Goal: Task Accomplishment & Management: Manage account settings

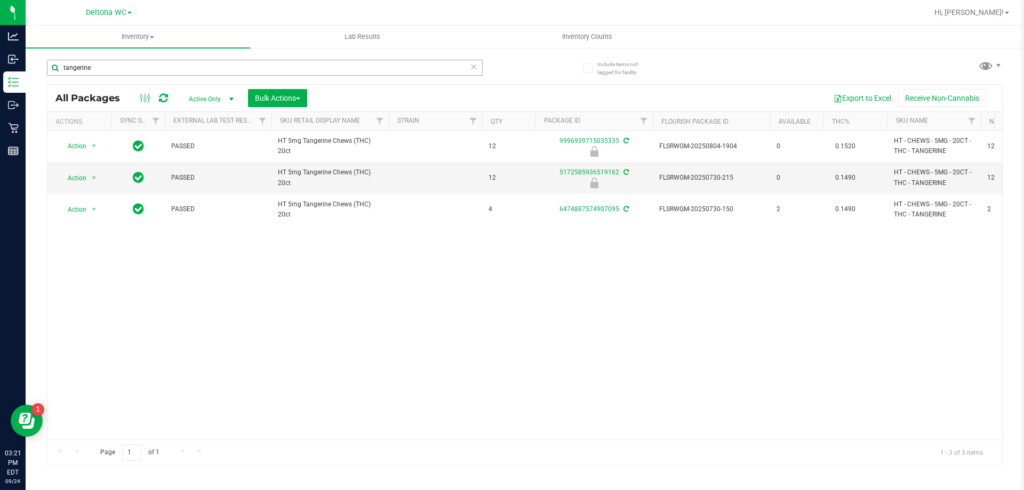
click at [177, 63] on input "tangerine" at bounding box center [265, 68] width 436 height 16
type input "q"
type input "z"
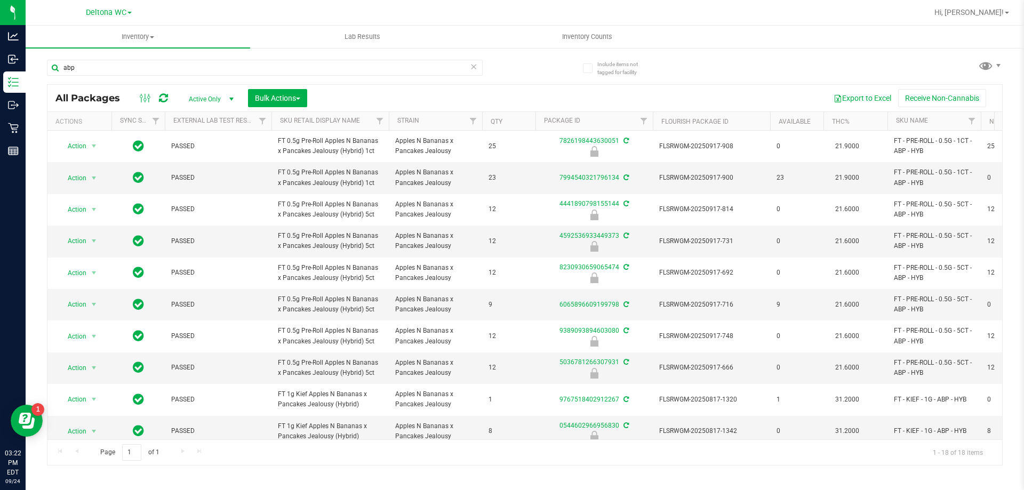
click at [172, 55] on div "abp" at bounding box center [286, 67] width 478 height 34
click at [172, 60] on input "abp" at bounding box center [265, 68] width 436 height 16
click at [172, 61] on input "abp" at bounding box center [265, 68] width 436 height 16
type input "peach mango"
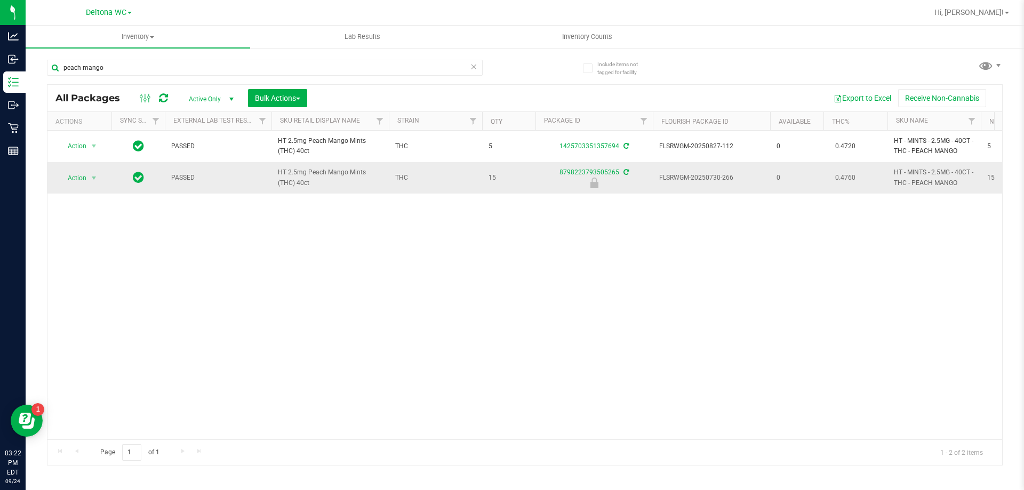
click at [73, 181] on span "Action" at bounding box center [72, 178] width 29 height 15
click at [95, 297] on li "Unlock package" at bounding box center [93, 305] width 68 height 16
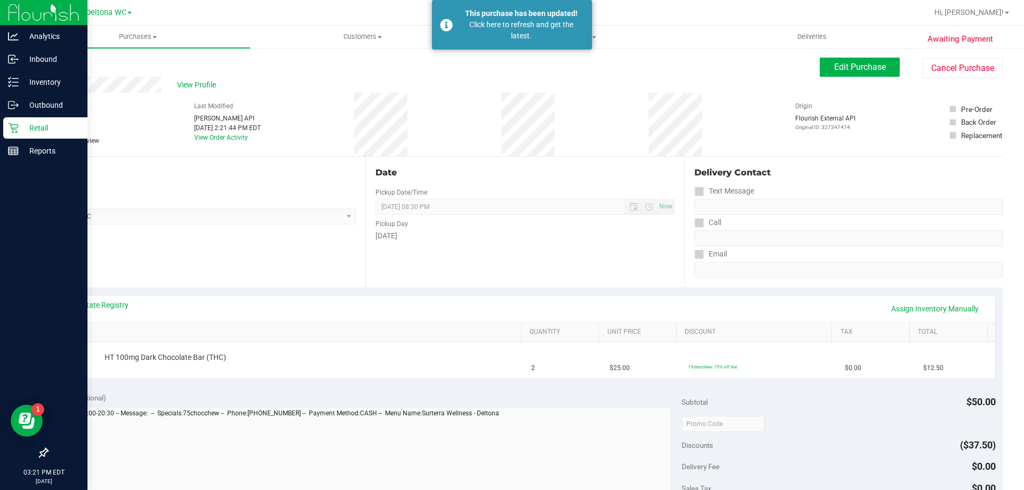
click at [14, 126] on icon at bounding box center [13, 128] width 11 height 11
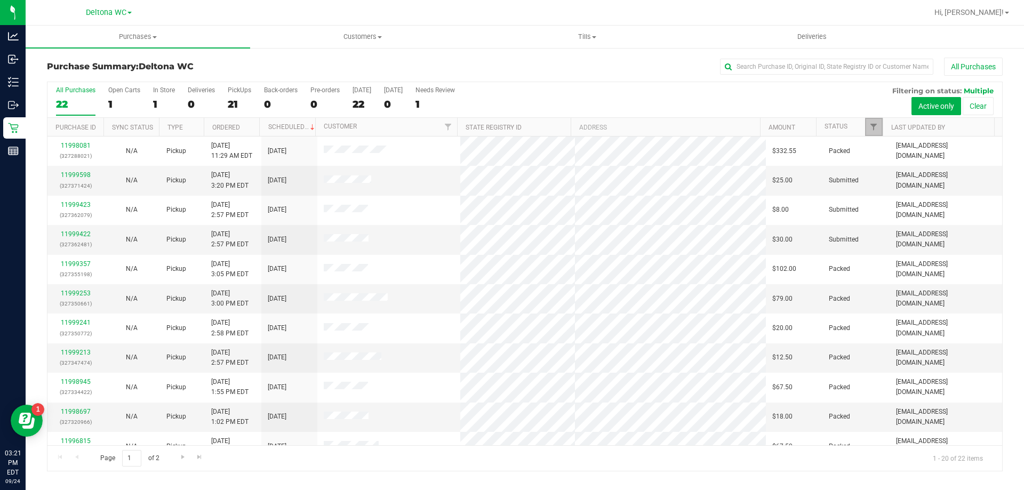
click at [872, 123] on span "Filter" at bounding box center [874, 127] width 9 height 9
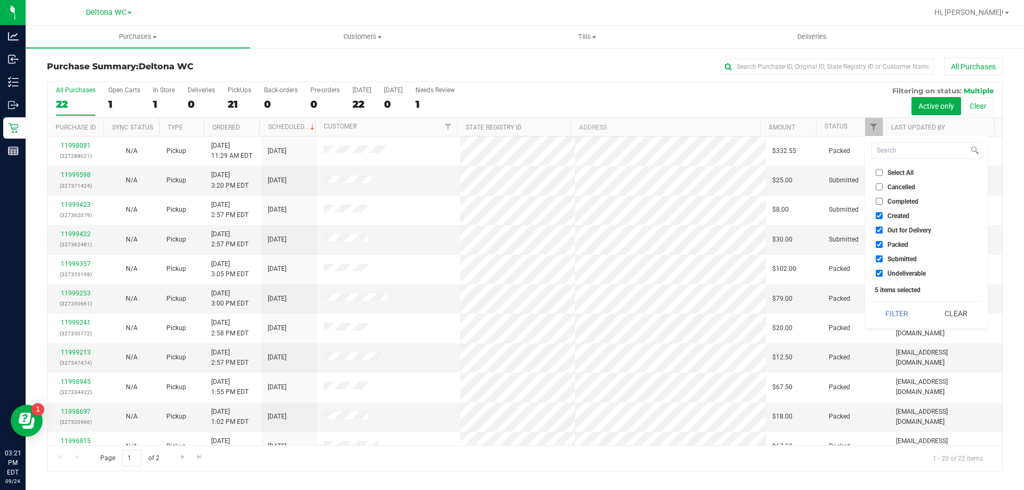
click at [889, 174] on span "Select All" at bounding box center [901, 173] width 26 height 6
click at [883, 174] on input "Select All" at bounding box center [879, 172] width 7 height 7
checkbox input "true"
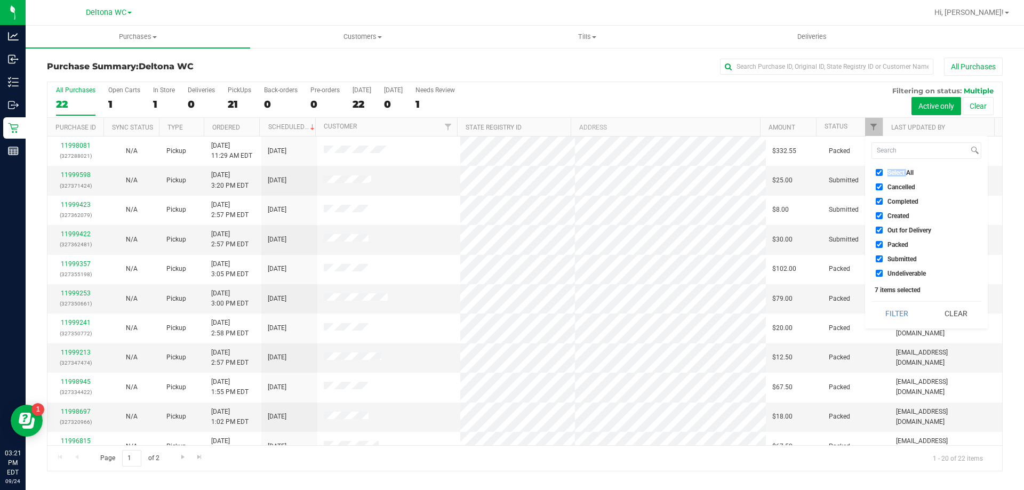
click at [890, 174] on span "Select All" at bounding box center [901, 173] width 26 height 6
click at [883, 174] on input "Select All" at bounding box center [879, 172] width 7 height 7
checkbox input "false"
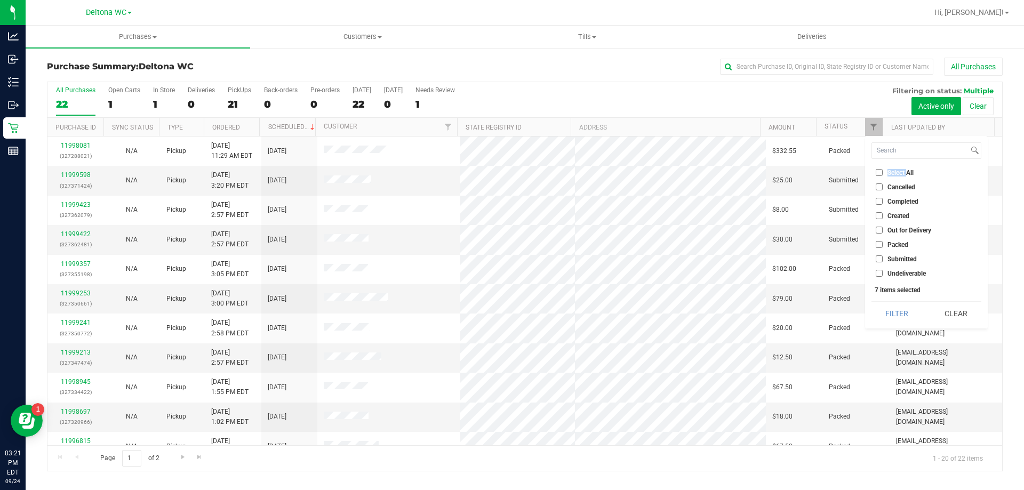
checkbox input "false"
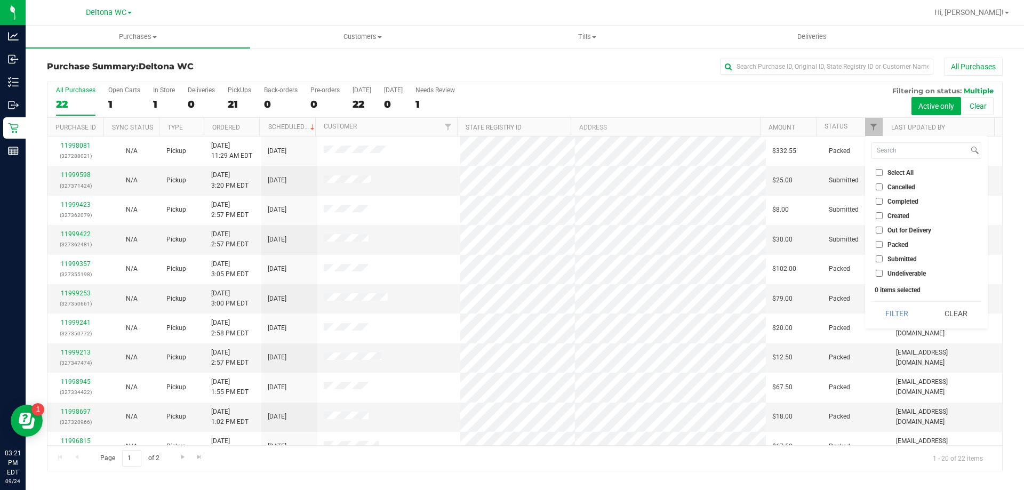
click at [905, 261] on span "Submitted" at bounding box center [902, 259] width 29 height 6
click at [883, 261] on input "Submitted" at bounding box center [879, 259] width 7 height 7
checkbox input "true"
click at [905, 305] on button "Filter" at bounding box center [897, 313] width 51 height 23
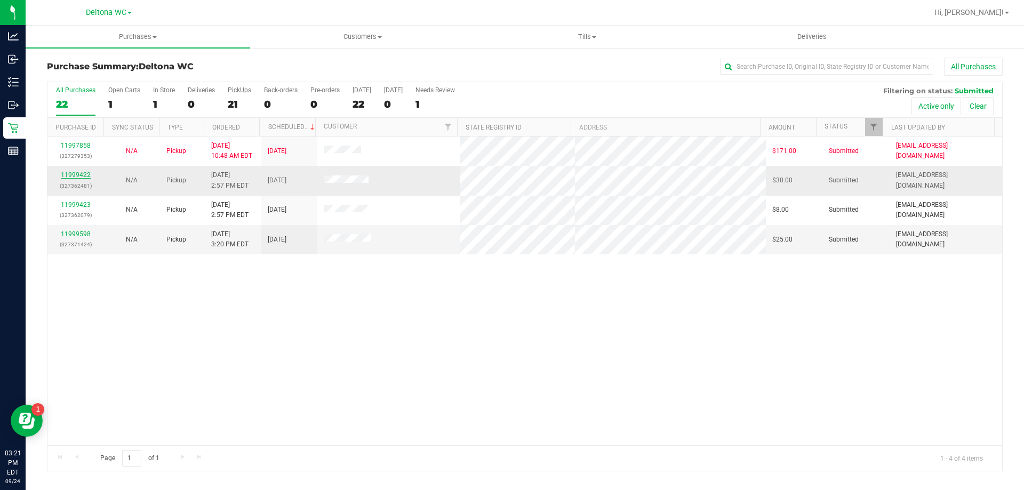
click at [83, 173] on link "11999422" at bounding box center [76, 174] width 30 height 7
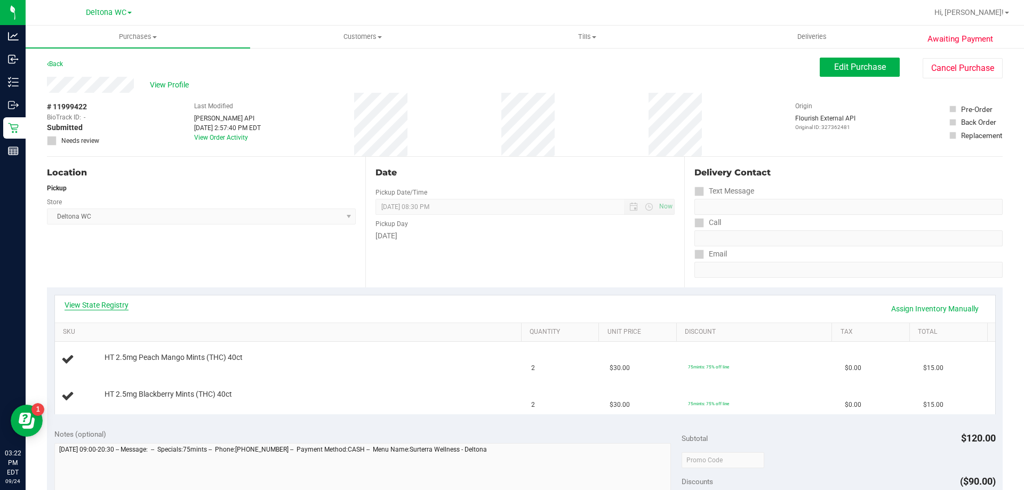
click at [117, 307] on link "View State Registry" at bounding box center [97, 305] width 64 height 11
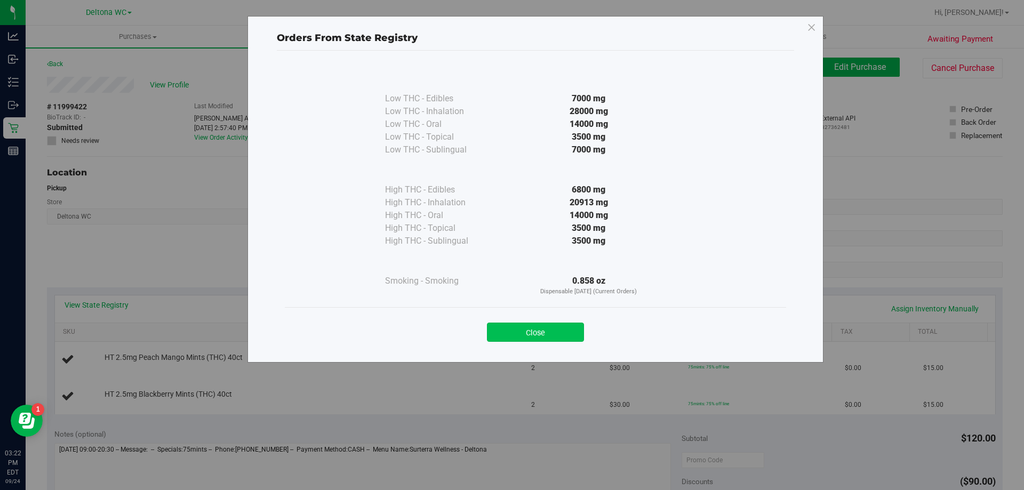
click at [564, 338] on button "Close" at bounding box center [535, 332] width 97 height 19
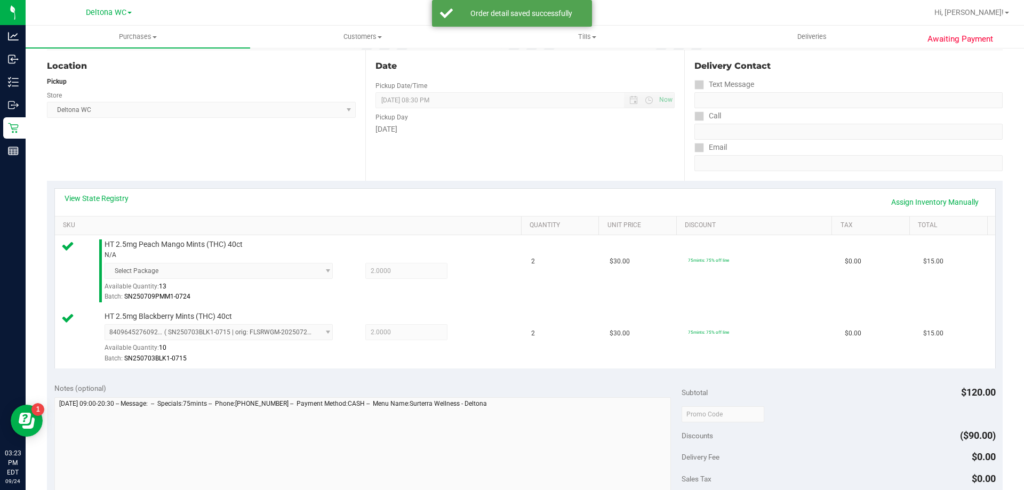
scroll to position [373, 0]
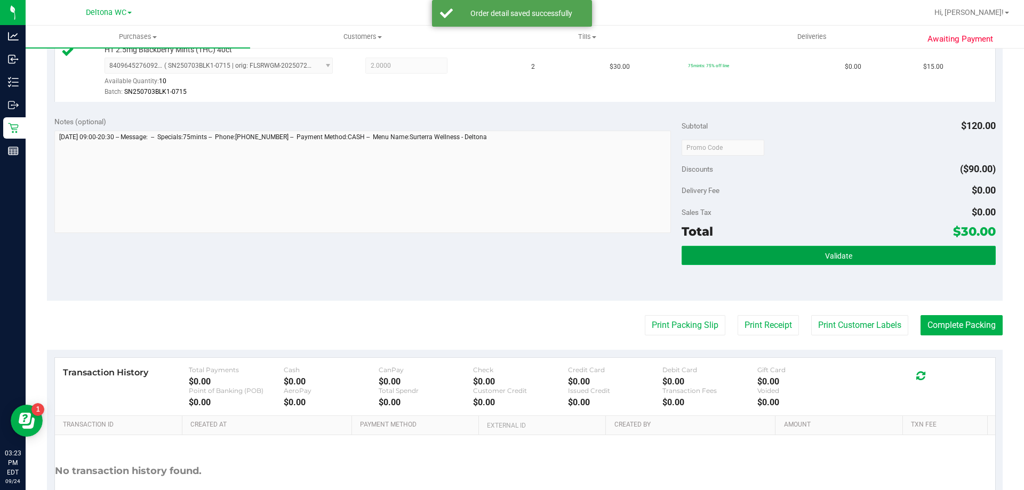
click at [753, 254] on button "Validate" at bounding box center [839, 255] width 314 height 19
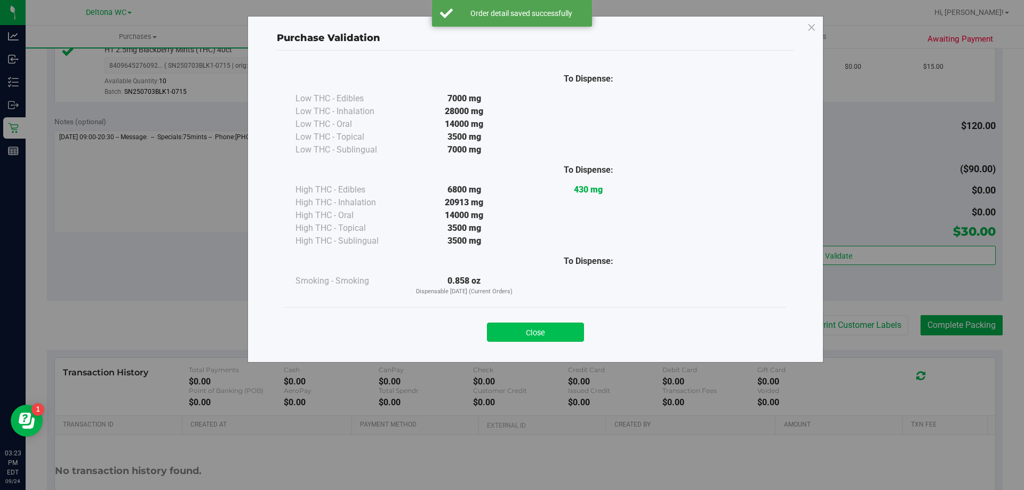
click at [509, 338] on button "Close" at bounding box center [535, 332] width 97 height 19
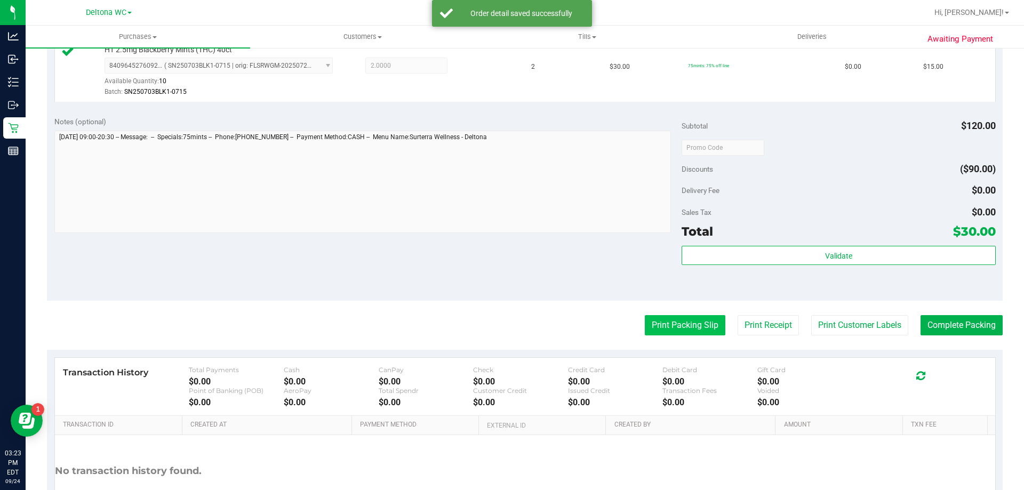
click at [682, 319] on button "Print Packing Slip" at bounding box center [685, 325] width 81 height 20
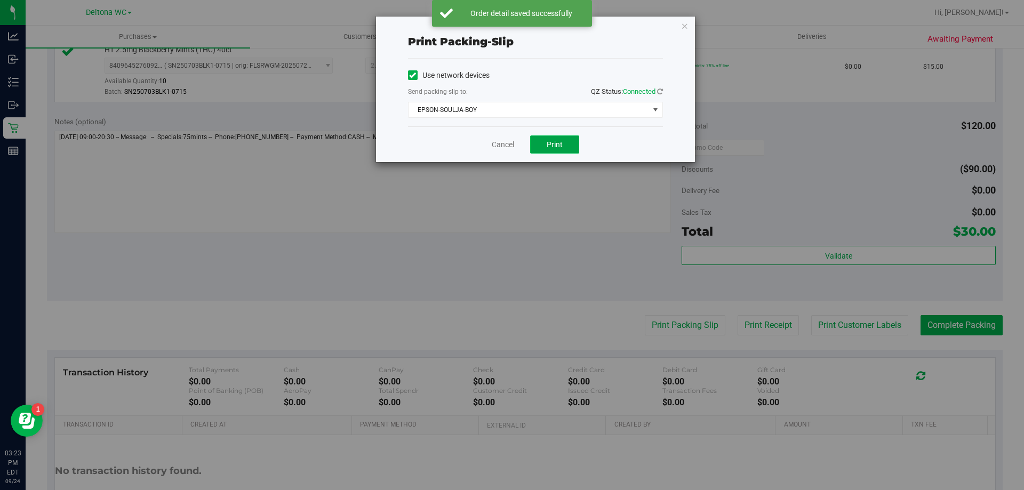
click at [563, 149] on button "Print" at bounding box center [554, 145] width 49 height 18
click at [511, 457] on div "Print packing-slip Use network devices Send packing-slip to: QZ Status: Connect…" at bounding box center [516, 245] width 1032 height 490
click at [487, 142] on div "Cancel Print" at bounding box center [535, 144] width 255 height 36
click at [491, 142] on div "Cancel Print" at bounding box center [535, 144] width 255 height 36
click at [492, 142] on link "Cancel" at bounding box center [503, 144] width 22 height 11
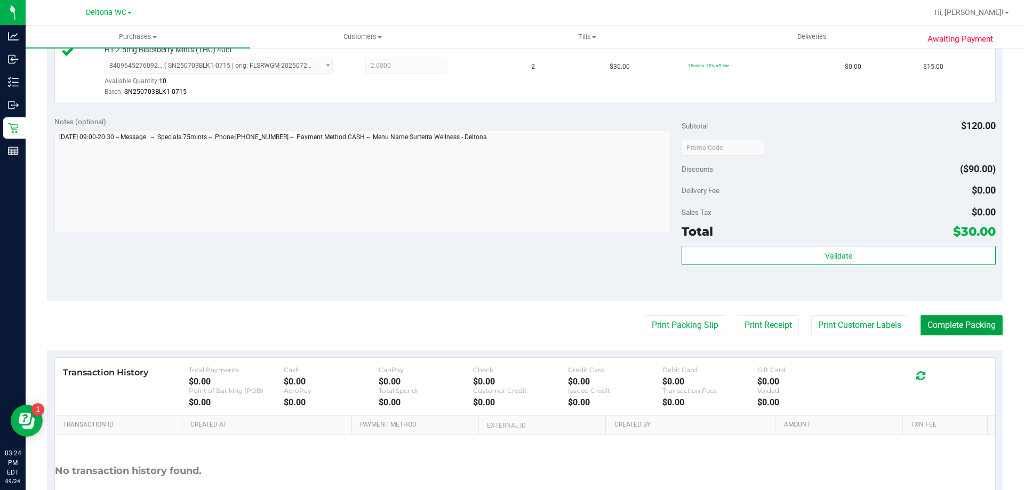
click at [956, 332] on button "Complete Packing" at bounding box center [962, 325] width 82 height 20
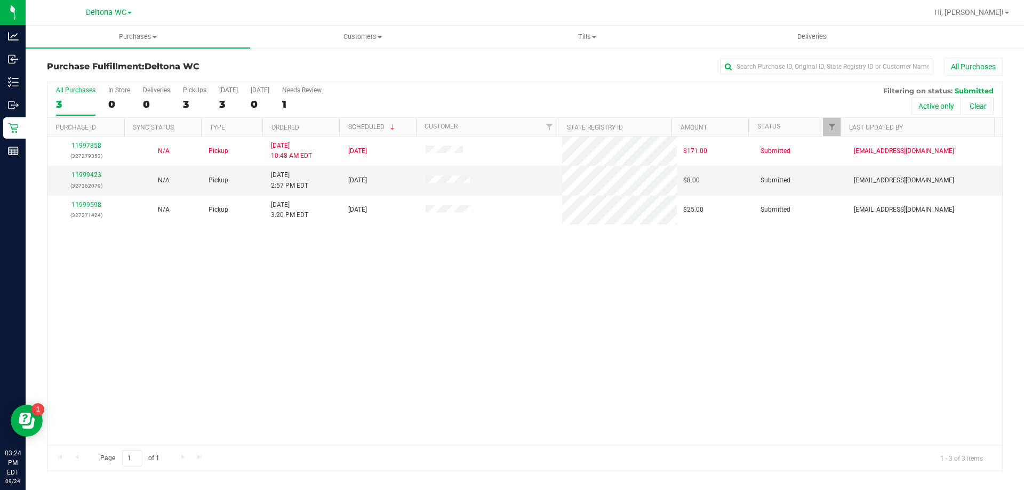
click at [638, 463] on div "Page 1 of 1 1 - 3 of 3 items" at bounding box center [524, 459] width 955 height 26
click at [836, 65] on input "text" at bounding box center [826, 67] width 213 height 16
paste input "11997019"
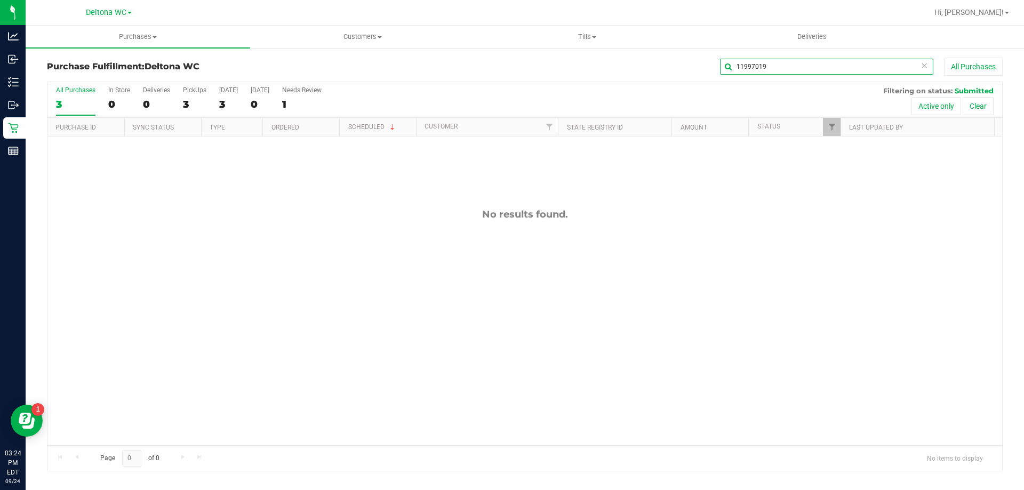
type input "11997019"
click at [834, 132] on link "Filter" at bounding box center [832, 127] width 18 height 18
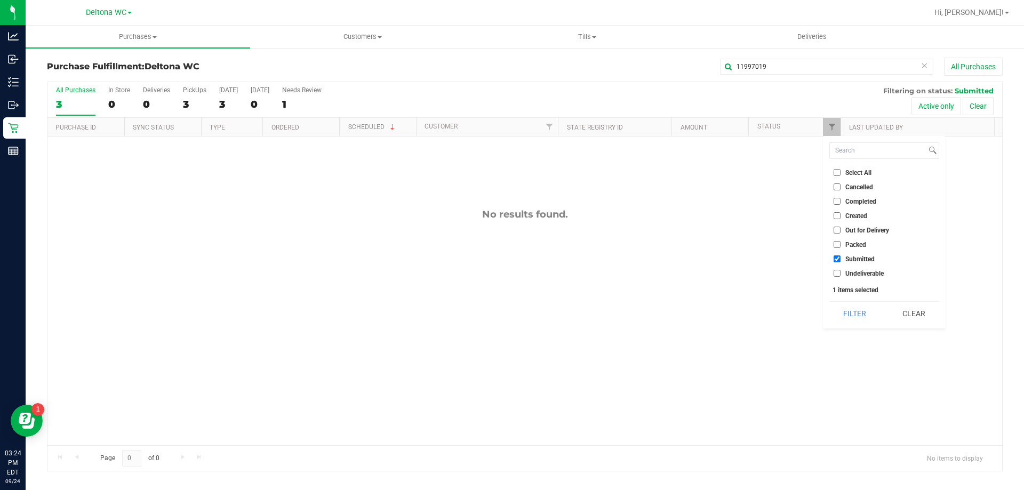
click at [862, 244] on span "Packed" at bounding box center [856, 245] width 21 height 6
click at [841, 244] on input "Packed" at bounding box center [837, 244] width 7 height 7
checkbox input "true"
click at [863, 309] on button "Filter" at bounding box center [855, 313] width 51 height 23
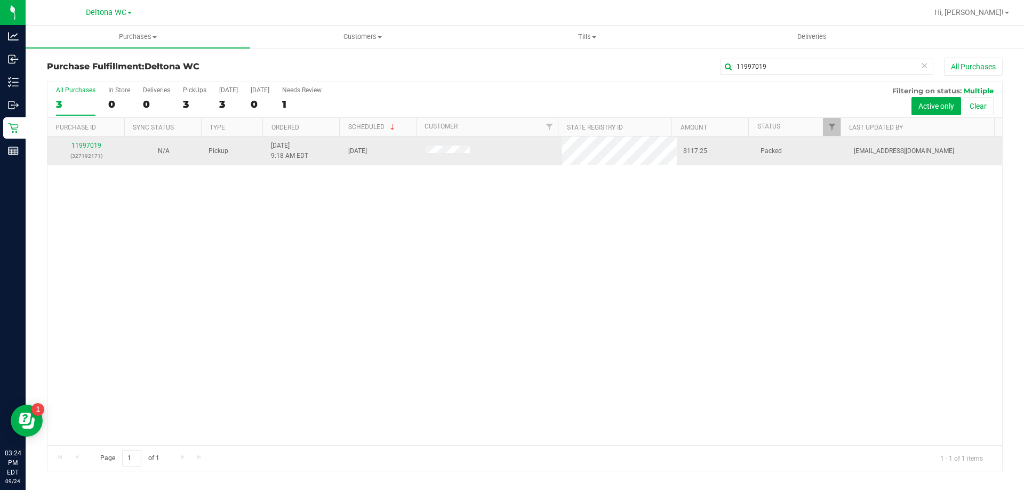
click at [84, 141] on div "11997019 (327192171)" at bounding box center [86, 151] width 65 height 20
click at [88, 142] on link "11997019" at bounding box center [86, 145] width 30 height 7
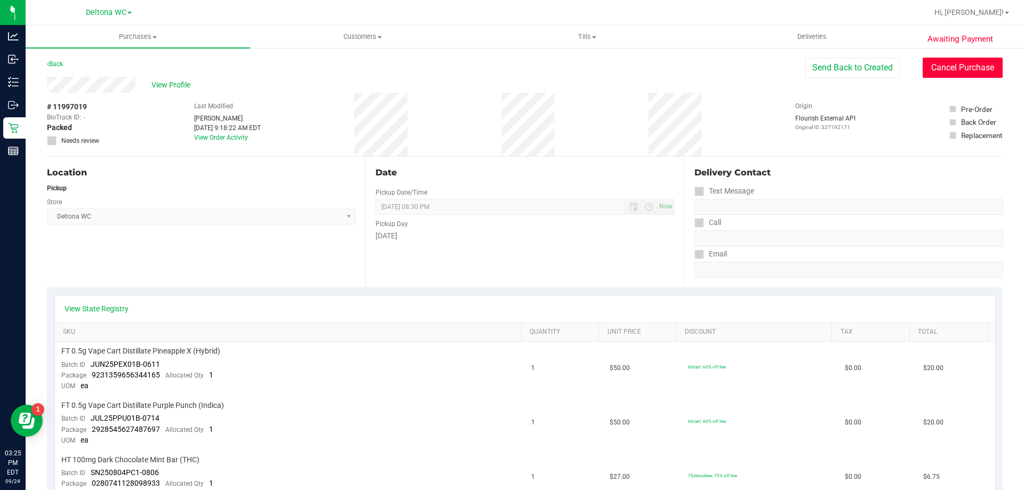
click at [957, 67] on button "Cancel Purchase" at bounding box center [963, 68] width 80 height 20
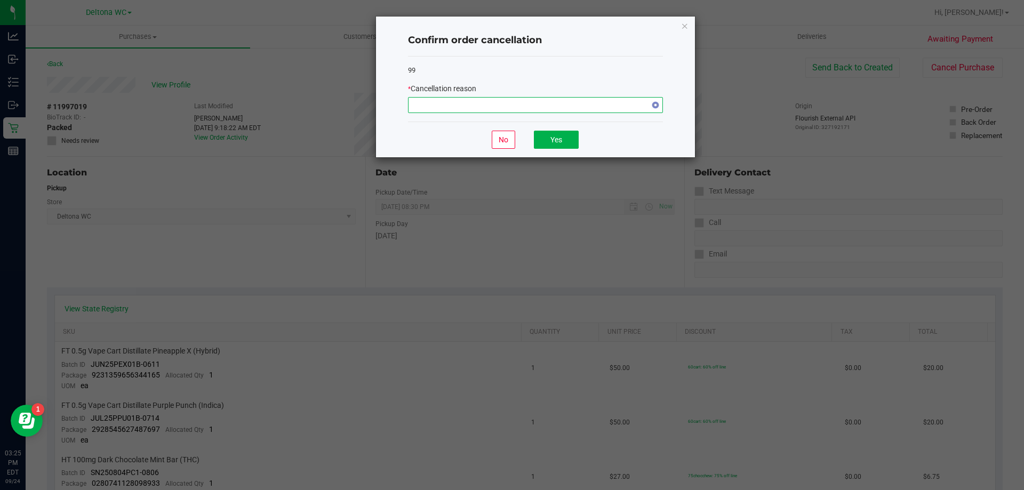
click at [595, 106] on span "NO DATA FOUND" at bounding box center [529, 105] width 241 height 15
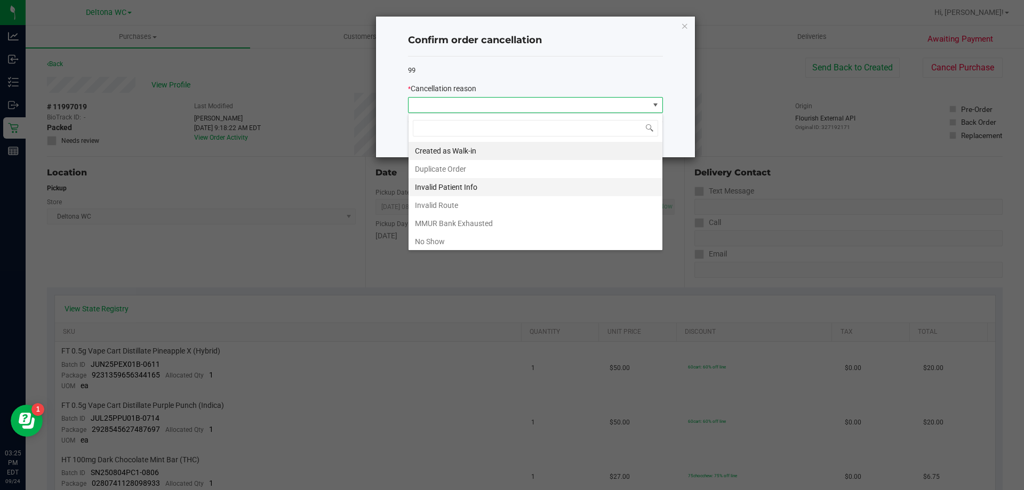
scroll to position [57, 0]
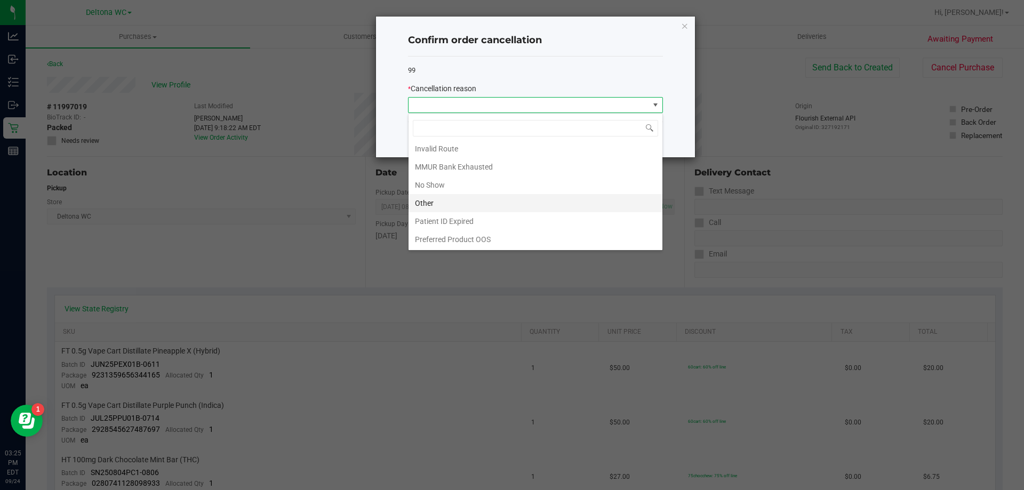
click at [449, 205] on li "Other" at bounding box center [536, 203] width 254 height 18
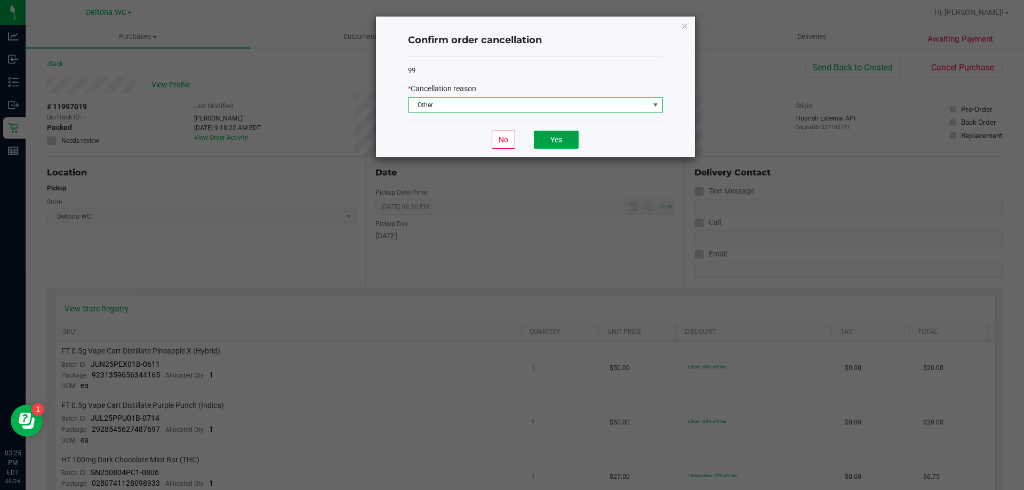
click at [544, 137] on button "Yes" at bounding box center [556, 140] width 45 height 18
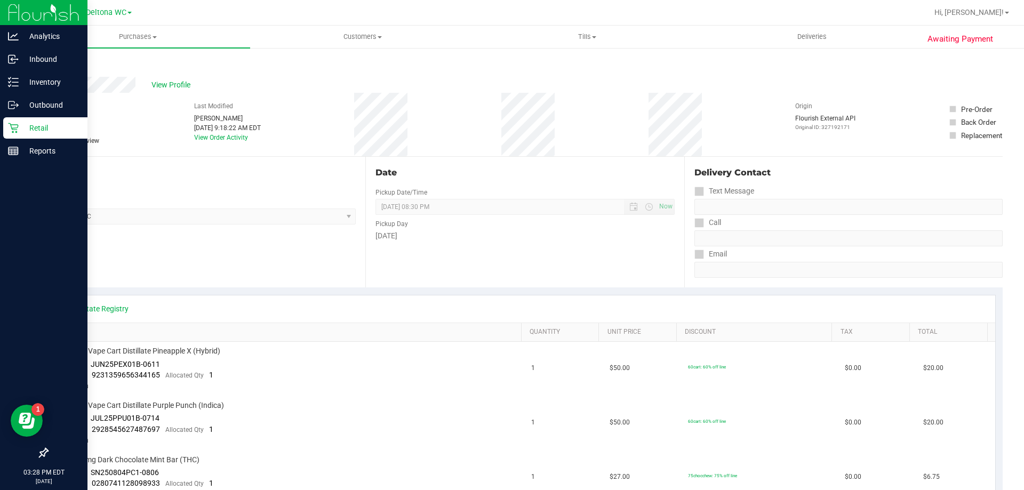
click at [34, 131] on p "Retail" at bounding box center [51, 128] width 64 height 13
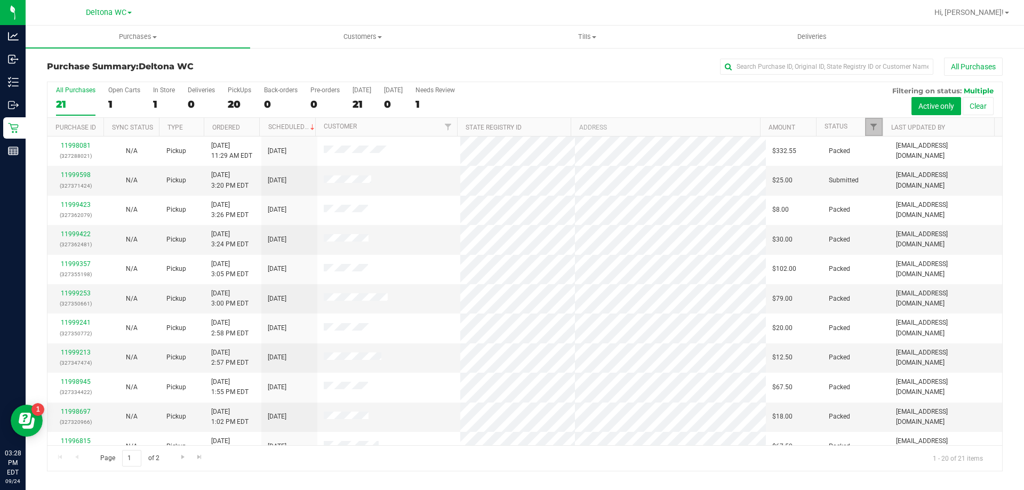
click at [878, 120] on link "Filter" at bounding box center [874, 127] width 18 height 18
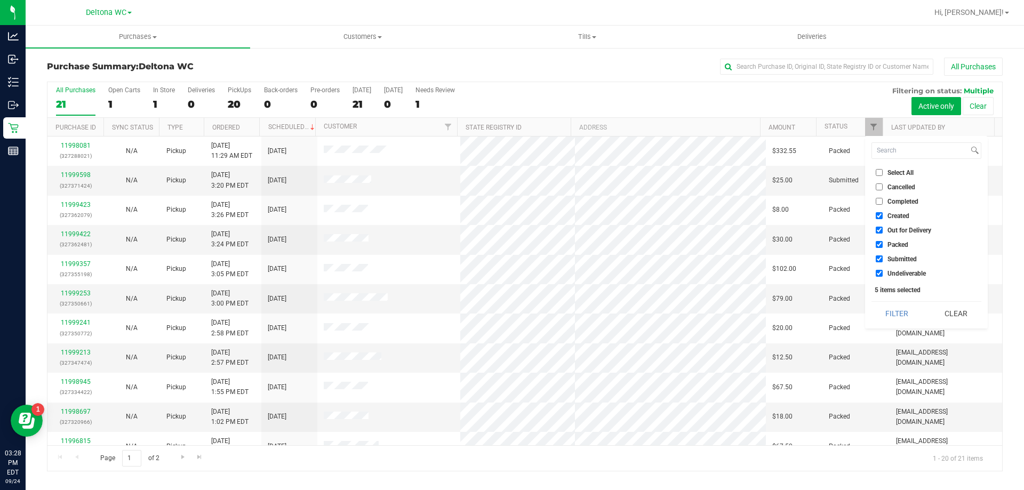
click at [892, 170] on span "Select All" at bounding box center [901, 173] width 26 height 6
click at [883, 169] on input "Select All" at bounding box center [879, 172] width 7 height 7
checkbox input "true"
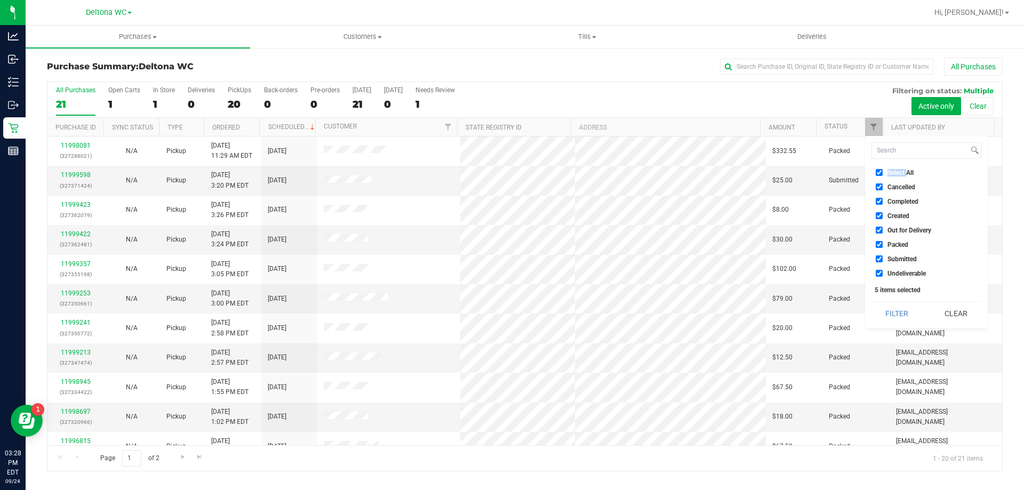
click at [892, 170] on span "Select All" at bounding box center [901, 173] width 26 height 6
click at [883, 169] on input "Select All" at bounding box center [879, 172] width 7 height 7
checkbox input "false"
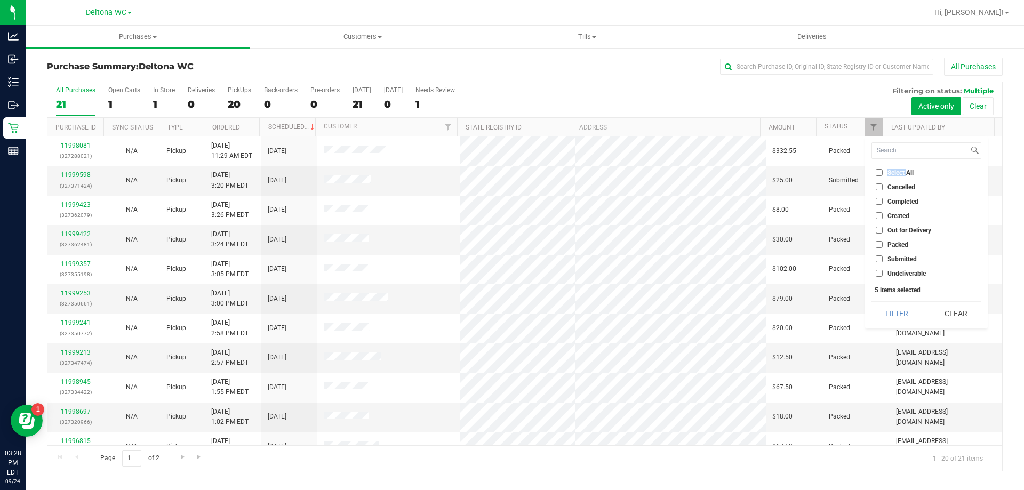
checkbox input "false"
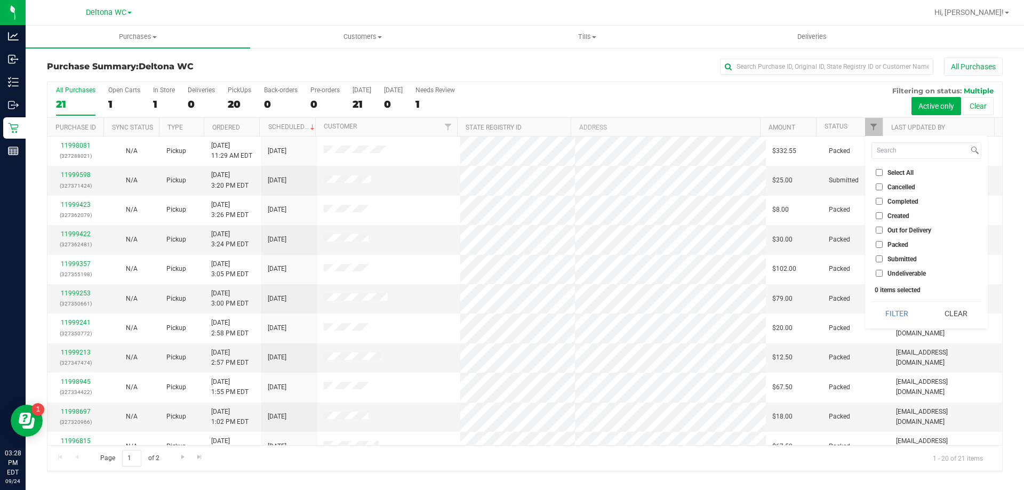
click at [900, 259] on span "Submitted" at bounding box center [902, 259] width 29 height 6
click at [883, 259] on input "Submitted" at bounding box center [879, 259] width 7 height 7
checkbox input "true"
click at [900, 315] on button "Filter" at bounding box center [897, 313] width 51 height 23
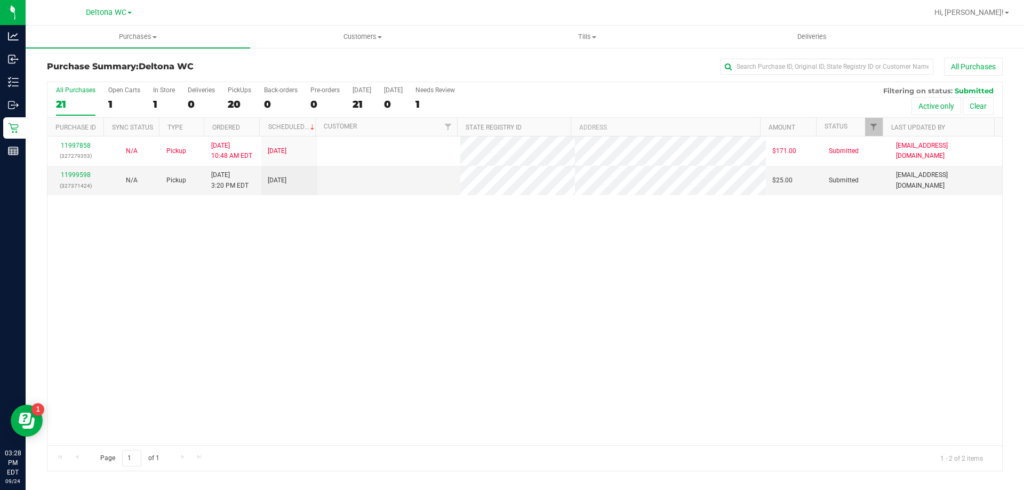
click at [951, 118] on th "Last Updated By" at bounding box center [939, 127] width 112 height 19
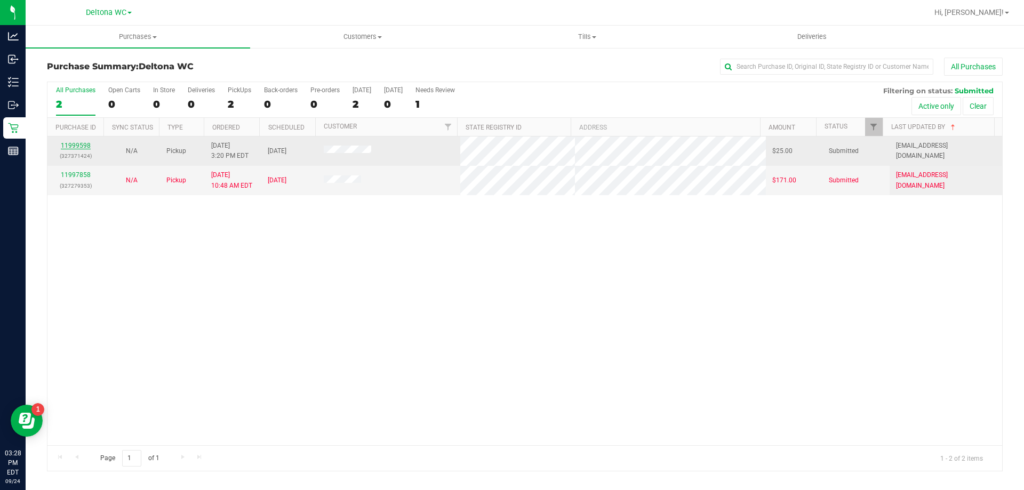
click at [77, 145] on link "11999598" at bounding box center [76, 145] width 30 height 7
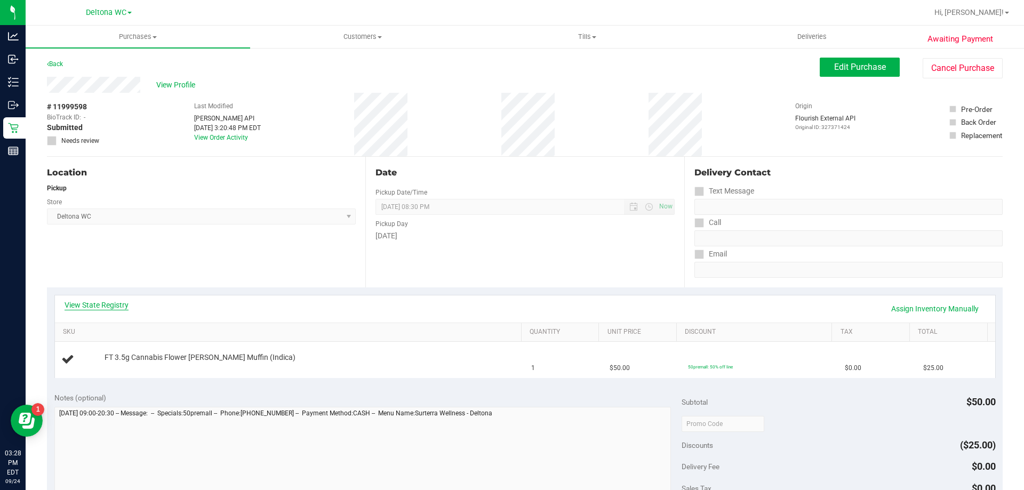
click at [113, 306] on link "View State Registry" at bounding box center [97, 305] width 64 height 11
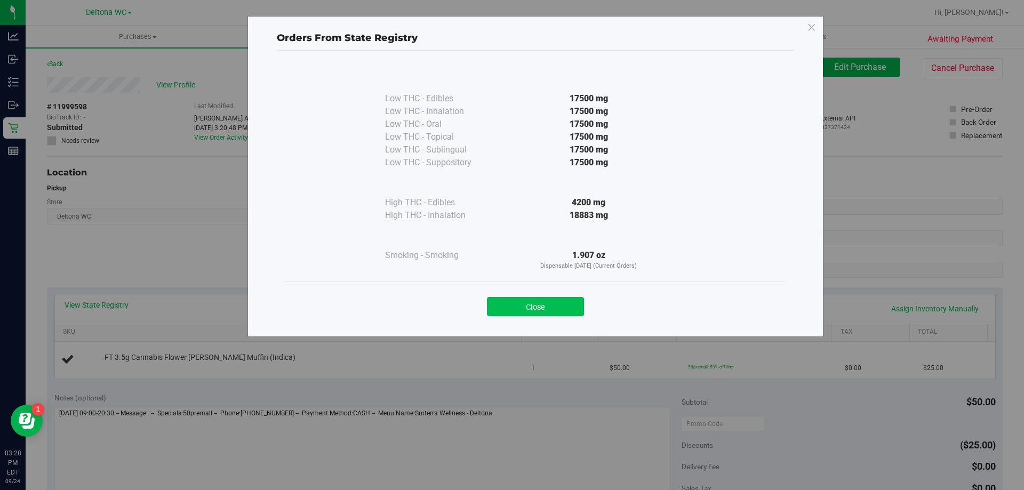
click at [574, 307] on button "Close" at bounding box center [535, 306] width 97 height 19
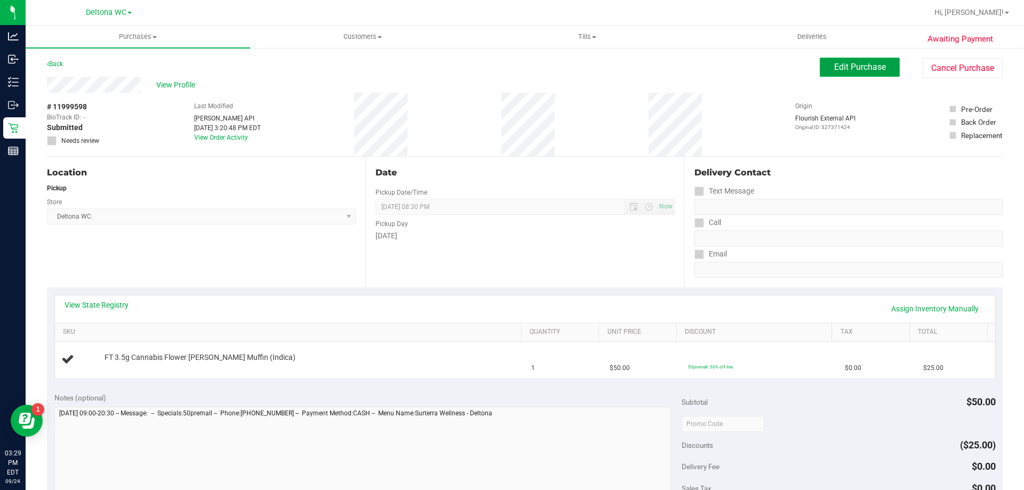
click at [832, 59] on button "Edit Purchase" at bounding box center [860, 67] width 80 height 19
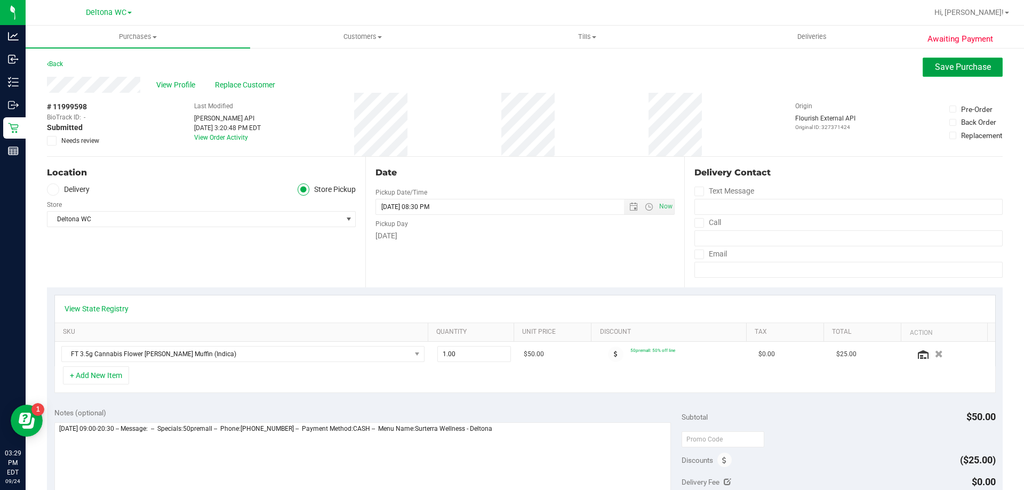
click at [979, 71] on span "Save Purchase" at bounding box center [963, 67] width 56 height 10
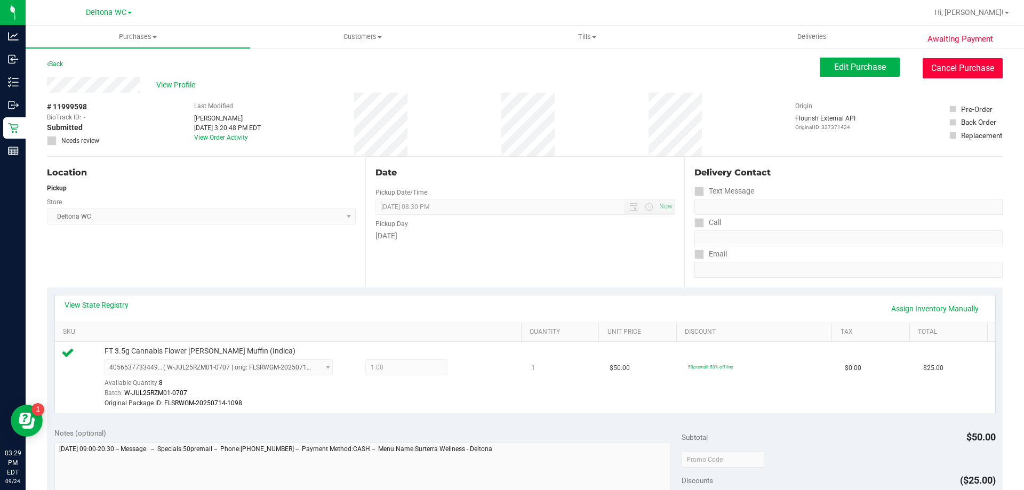
click at [976, 71] on button "Cancel Purchase" at bounding box center [963, 68] width 80 height 20
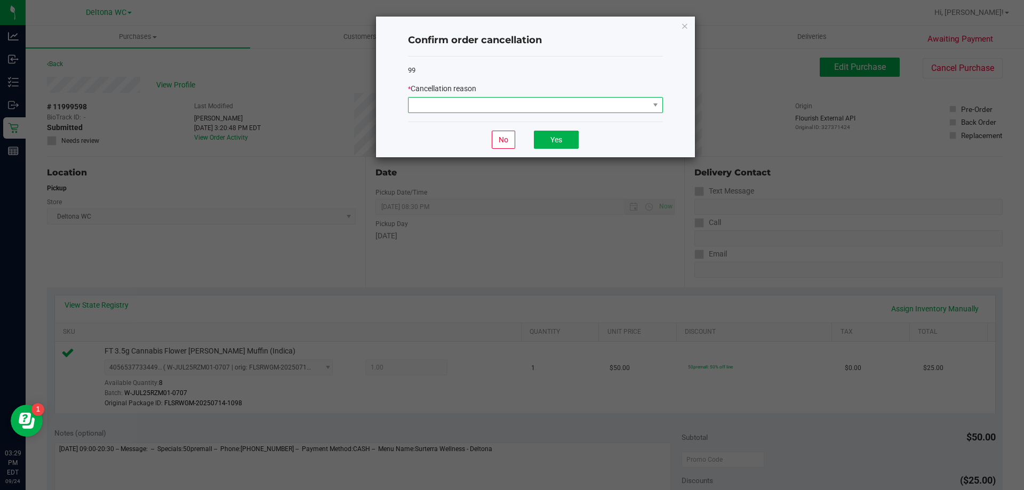
click at [574, 108] on span at bounding box center [529, 105] width 241 height 15
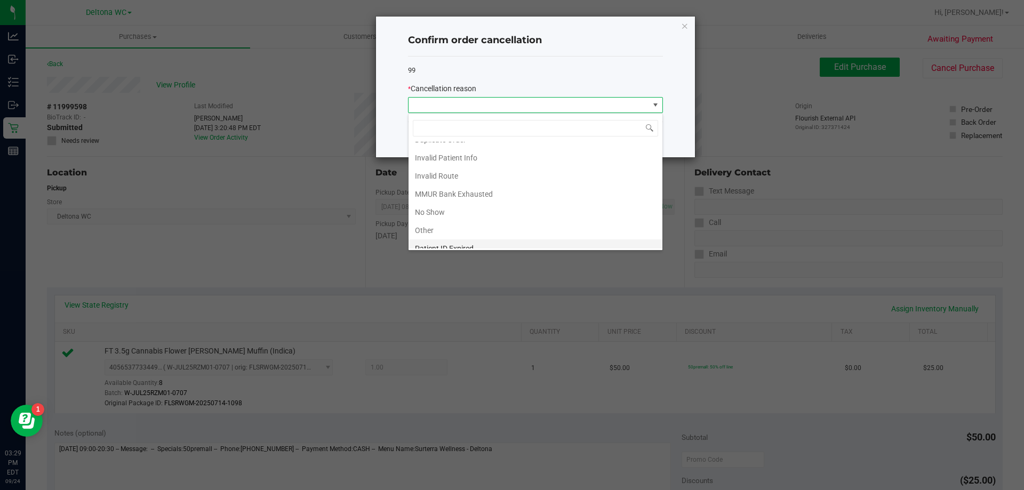
scroll to position [57, 0]
click at [467, 208] on li "Other" at bounding box center [536, 203] width 254 height 18
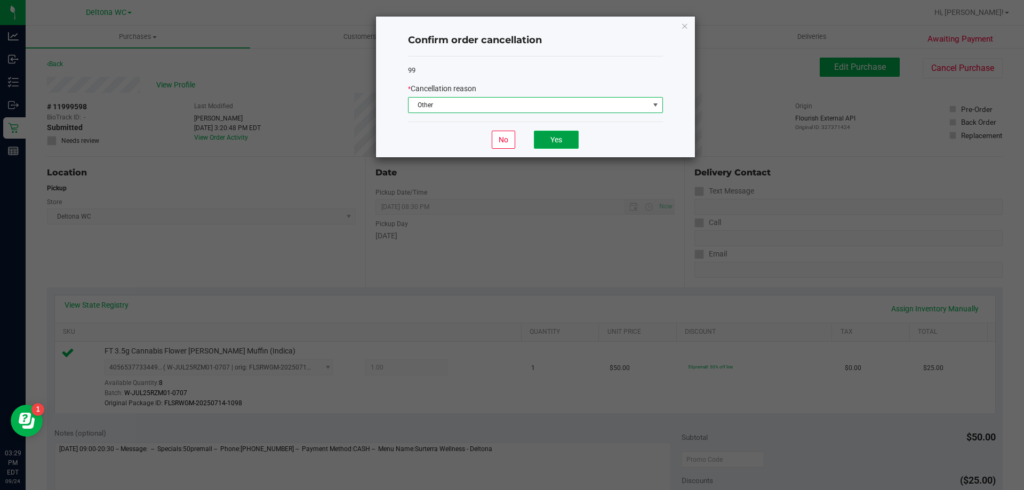
click at [556, 135] on button "Yes" at bounding box center [556, 140] width 45 height 18
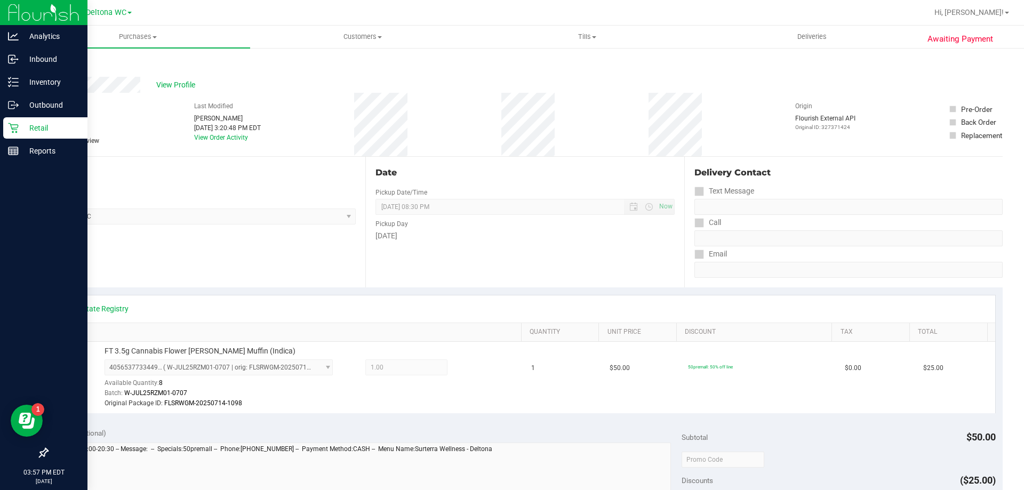
click at [5, 134] on div "Retail" at bounding box center [45, 127] width 84 height 21
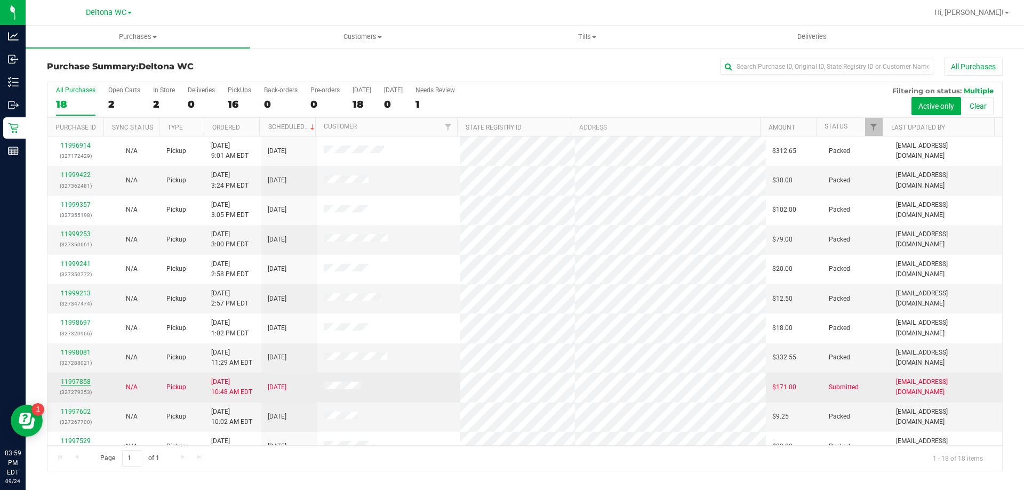
click at [74, 380] on link "11997858" at bounding box center [76, 381] width 30 height 7
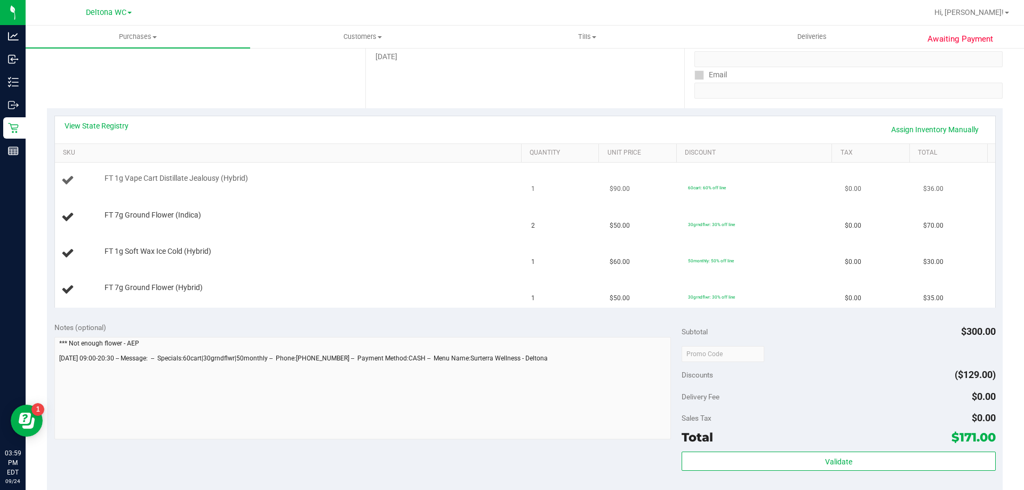
scroll to position [160, 0]
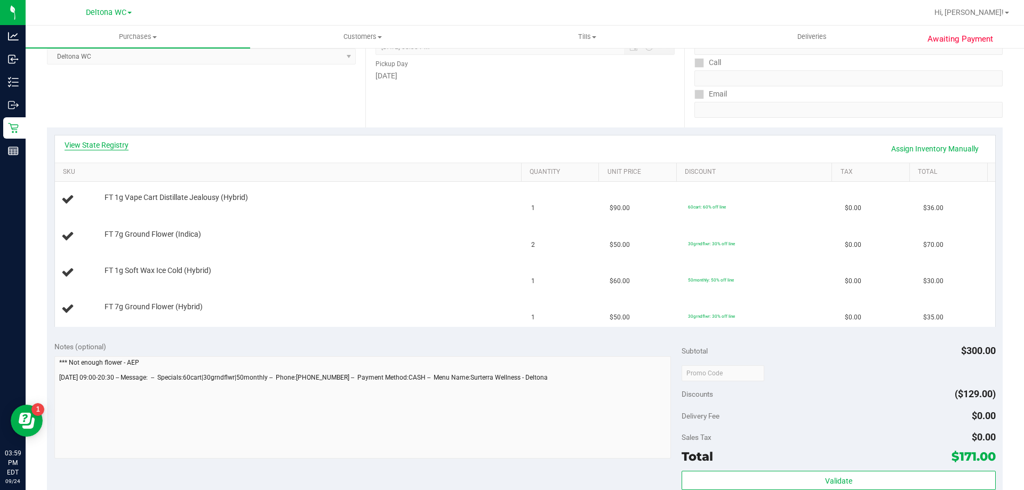
click at [121, 144] on link "View State Registry" at bounding box center [97, 145] width 64 height 11
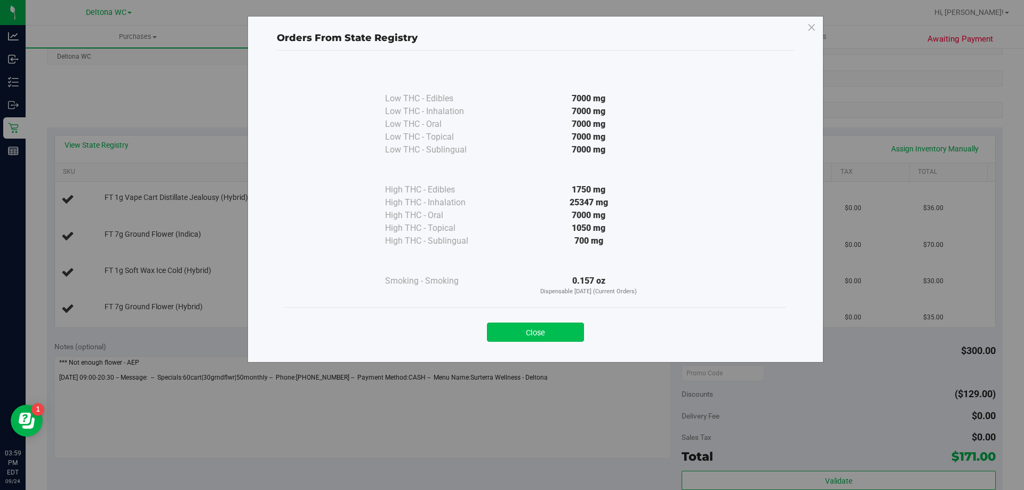
click at [556, 340] on button "Close" at bounding box center [535, 332] width 97 height 19
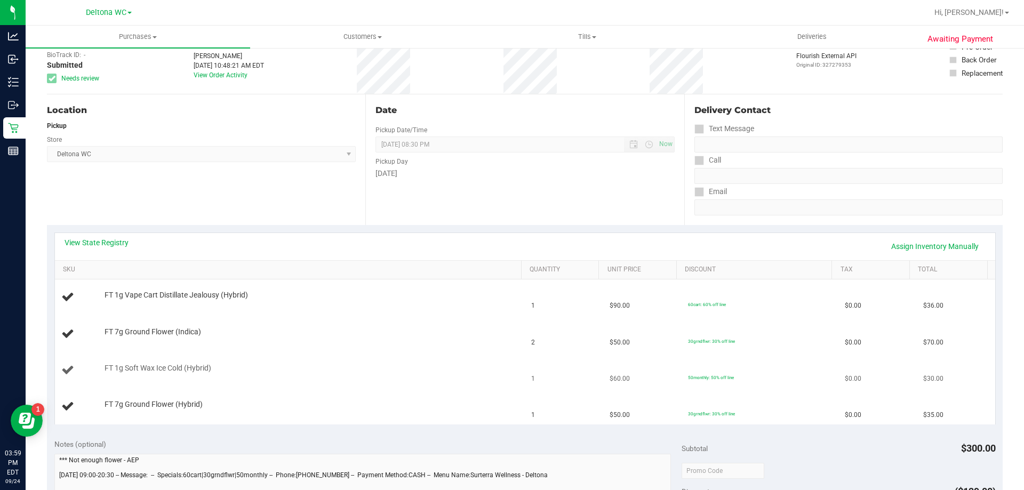
scroll to position [0, 0]
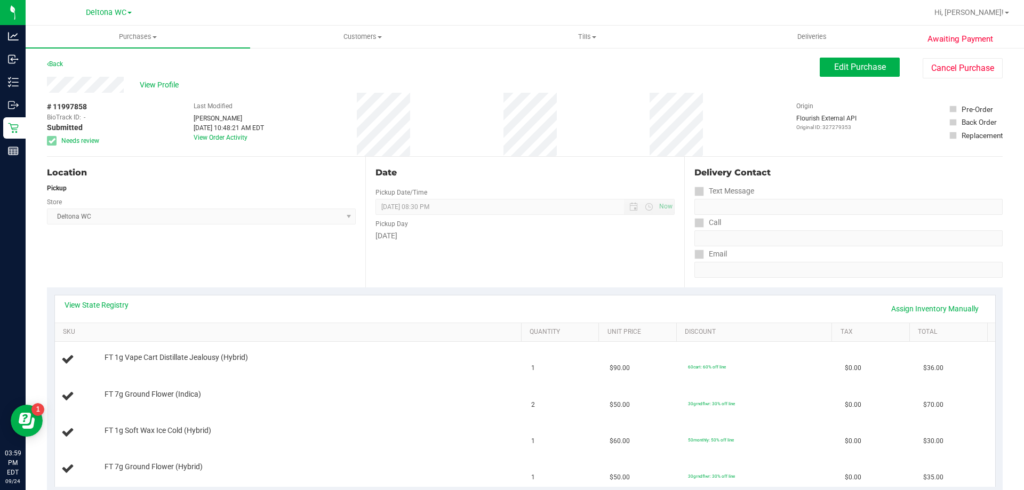
click at [938, 183] on div "Delivery Contact" at bounding box center [849, 174] width 308 height 17
click at [170, 83] on span "View Profile" at bounding box center [161, 84] width 43 height 11
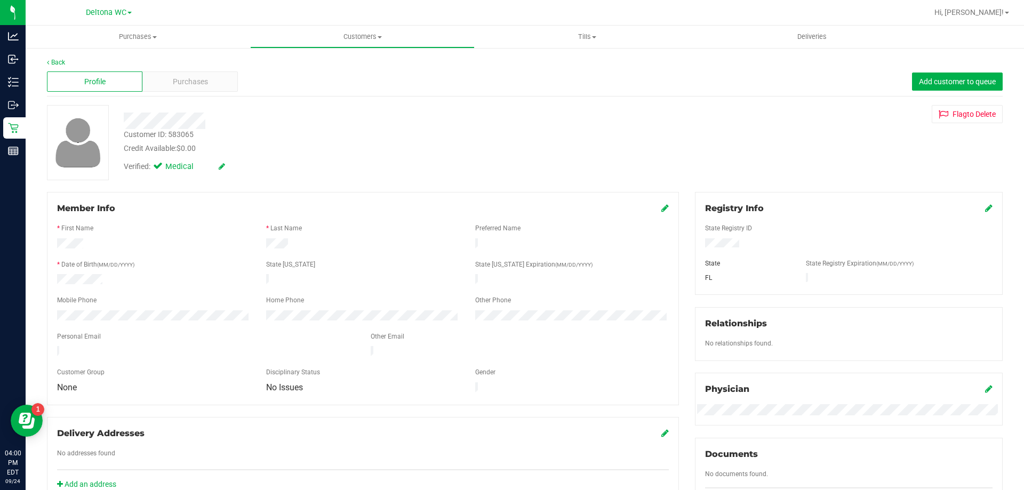
click at [973, 54] on div "Back Profile Purchases Add customer to queue Customer ID: 583065 Credit Availab…" at bounding box center [525, 410] width 999 height 726
click at [60, 62] on link "Back" at bounding box center [56, 62] width 18 height 7
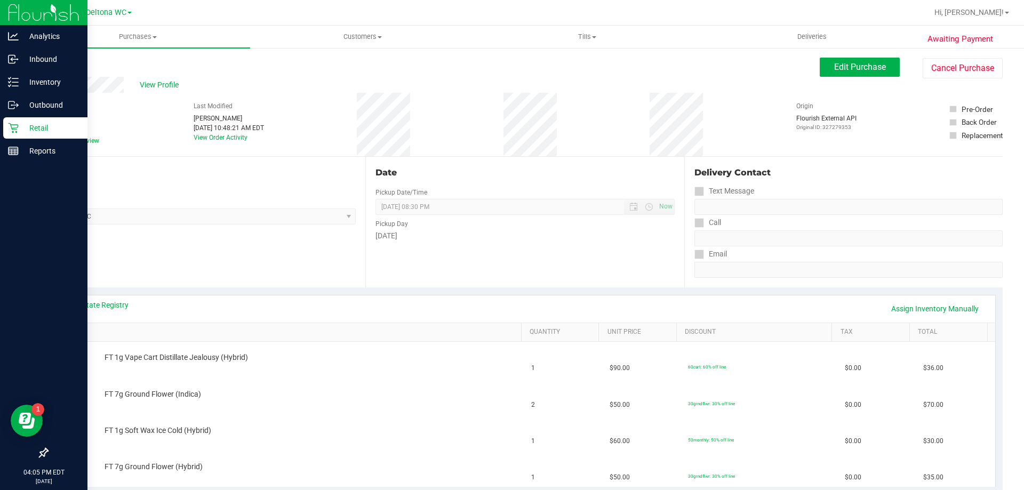
click at [14, 122] on div "Retail" at bounding box center [45, 127] width 84 height 21
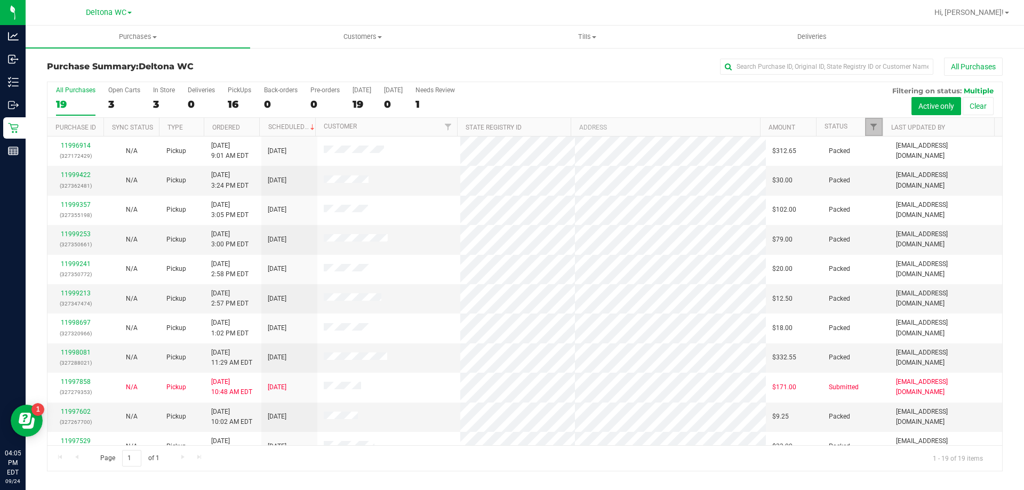
click at [873, 120] on link "Filter" at bounding box center [874, 127] width 18 height 18
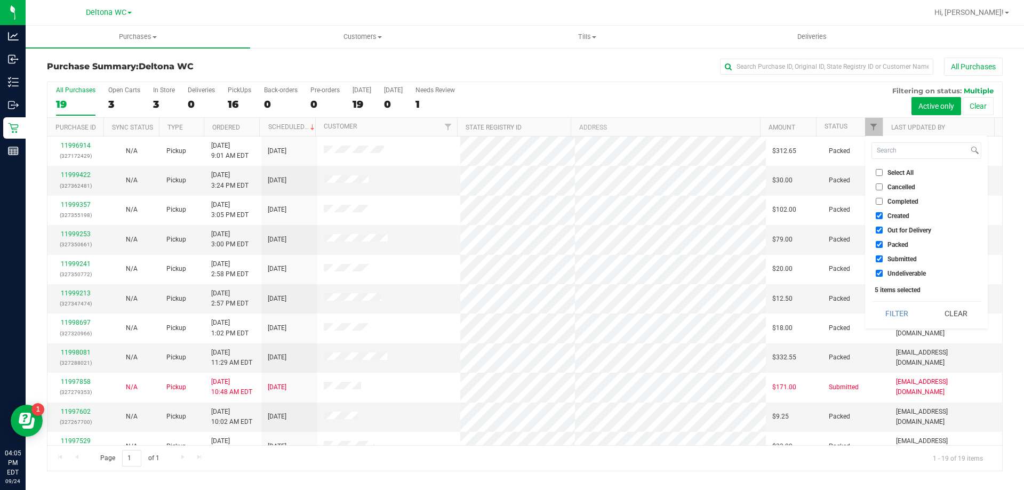
click at [902, 177] on li "Select All" at bounding box center [927, 172] width 110 height 11
click at [903, 174] on span "Select All" at bounding box center [901, 173] width 26 height 6
click at [883, 174] on input "Select All" at bounding box center [879, 172] width 7 height 7
checkbox input "true"
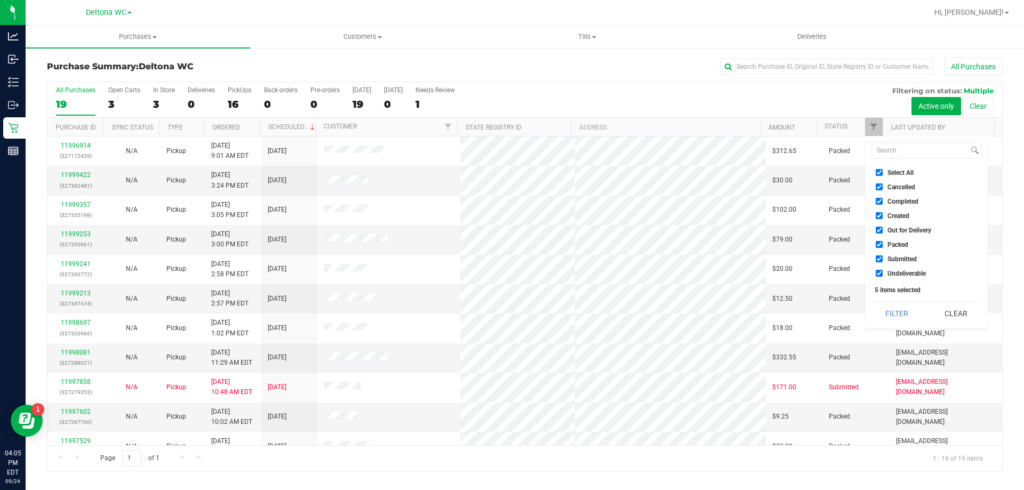
checkbox input "true"
click at [903, 174] on span "Select All" at bounding box center [901, 173] width 26 height 6
click at [883, 174] on input "Select All" at bounding box center [879, 172] width 7 height 7
checkbox input "false"
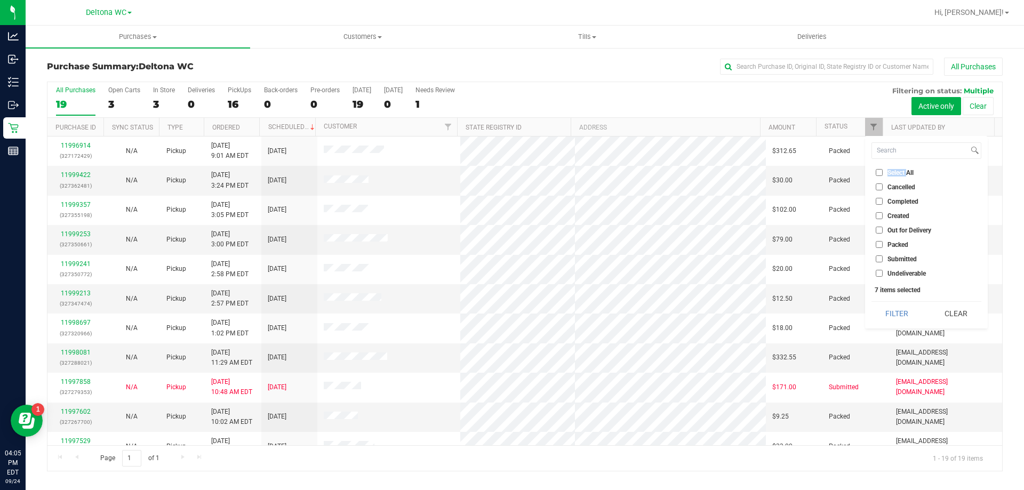
checkbox input "false"
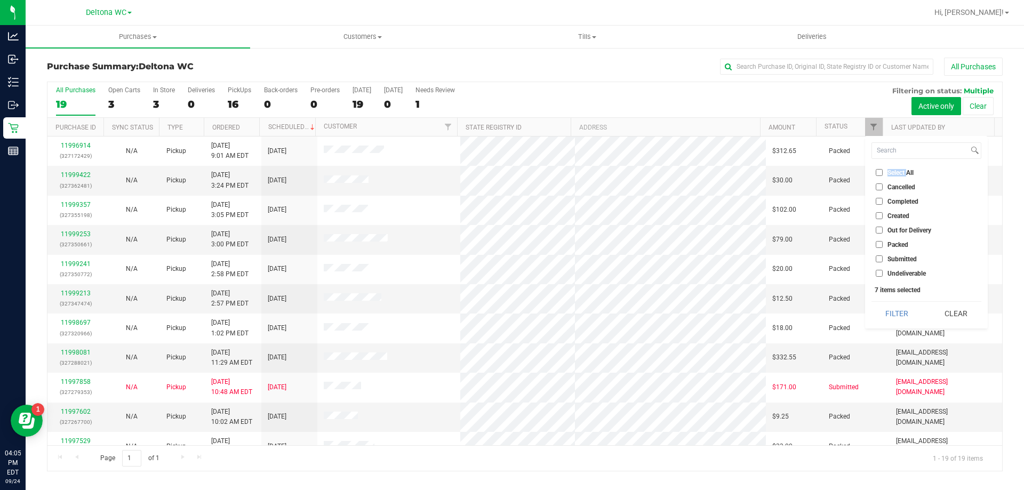
checkbox input "false"
click at [887, 258] on label "Submitted" at bounding box center [896, 259] width 41 height 7
click at [883, 258] on input "Submitted" at bounding box center [879, 259] width 7 height 7
checkbox input "true"
click at [881, 308] on button "Filter" at bounding box center [897, 313] width 51 height 23
